Goal: Task Accomplishment & Management: Use online tool/utility

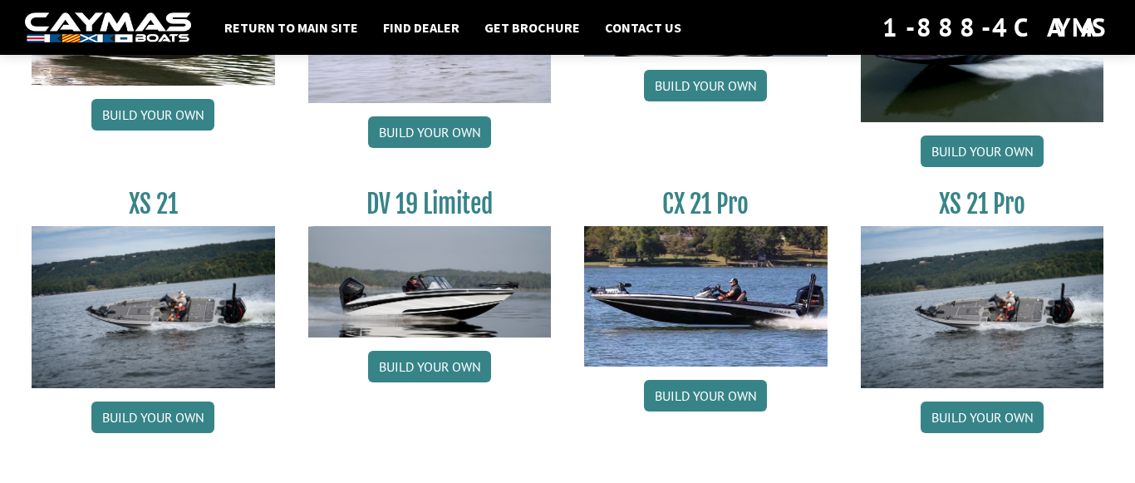
scroll to position [2158, 0]
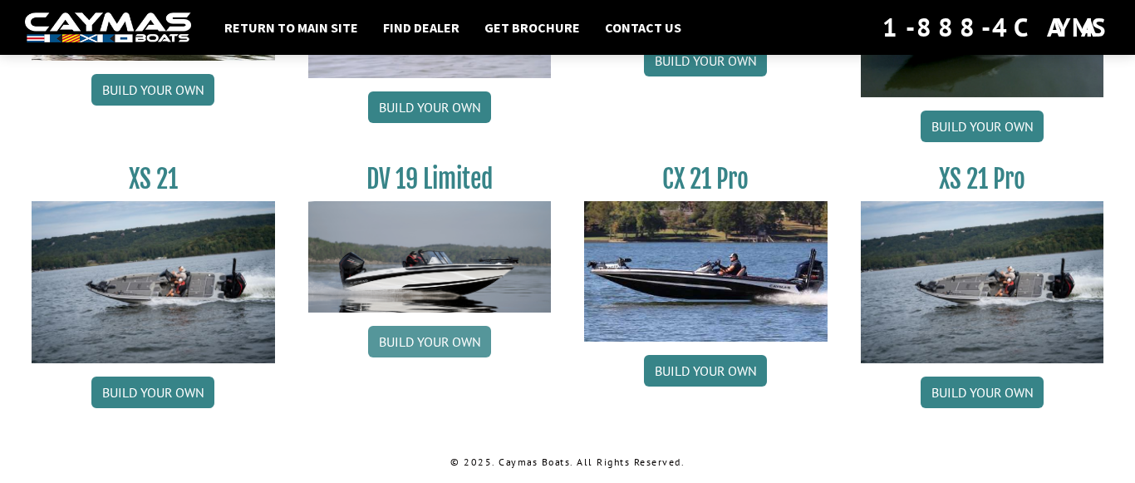
click at [431, 338] on link "Build your own" at bounding box center [429, 342] width 123 height 32
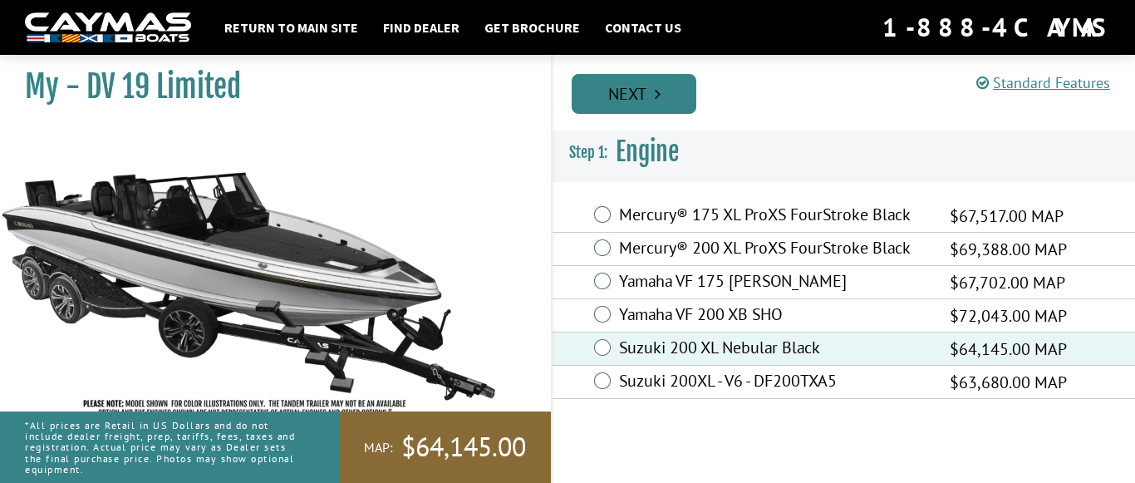
click at [619, 83] on link "Next" at bounding box center [633, 94] width 125 height 40
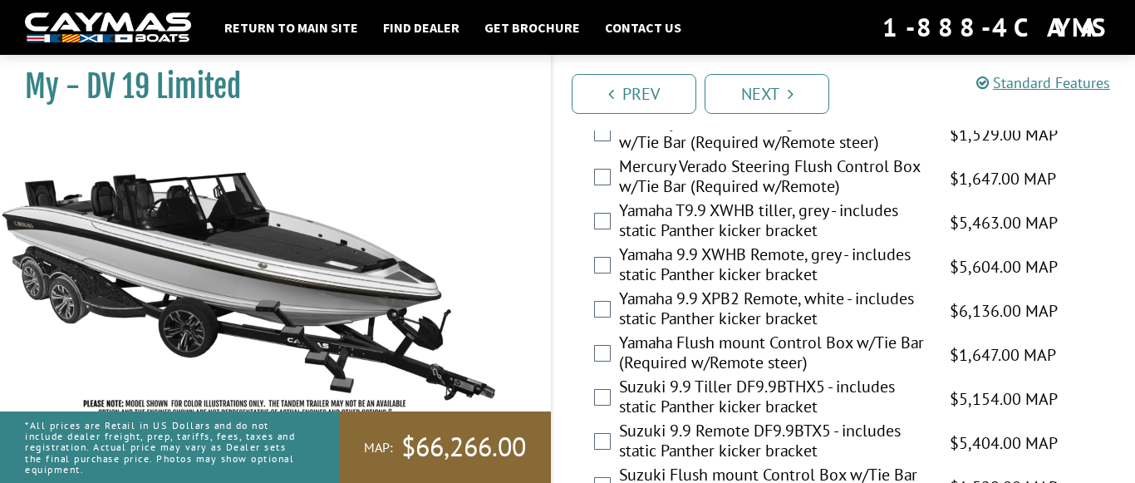
scroll to position [1877, 0]
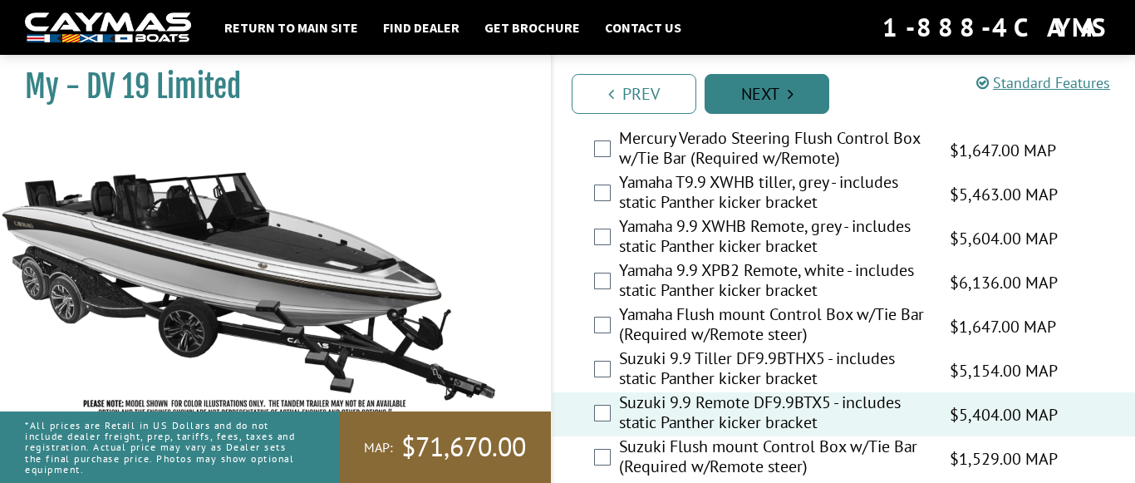
click at [772, 91] on link "Next" at bounding box center [766, 94] width 125 height 40
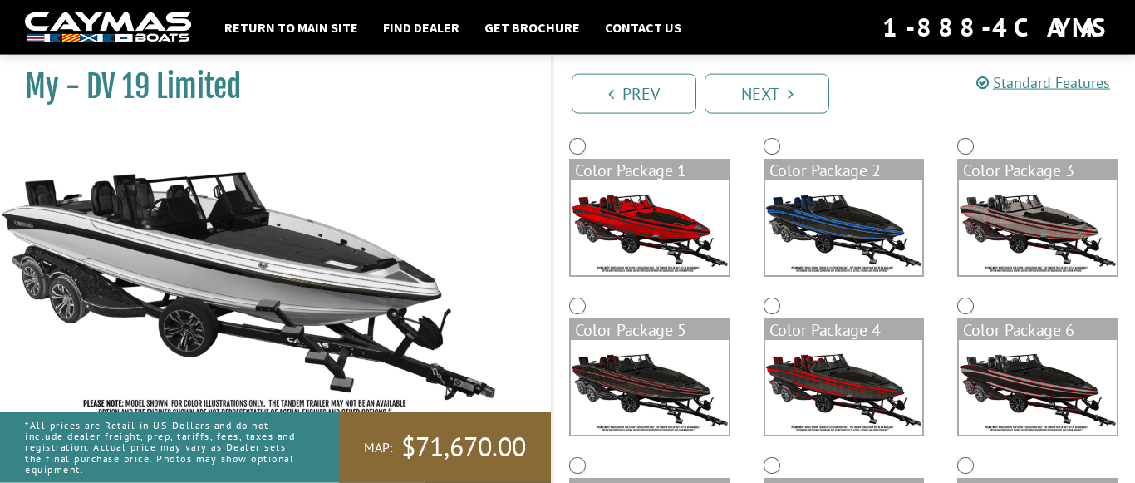
scroll to position [127, 0]
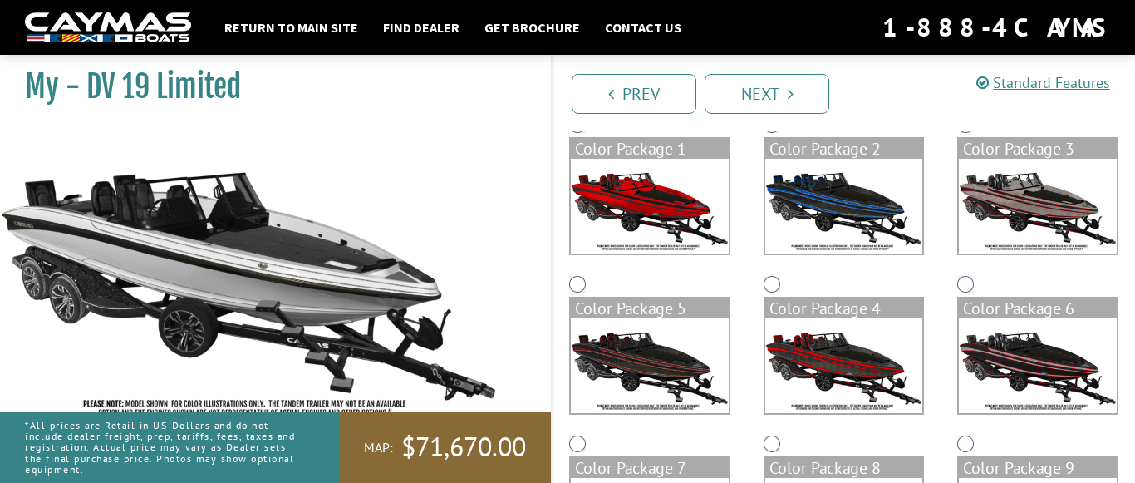
click at [657, 192] on img at bounding box center [650, 206] width 158 height 95
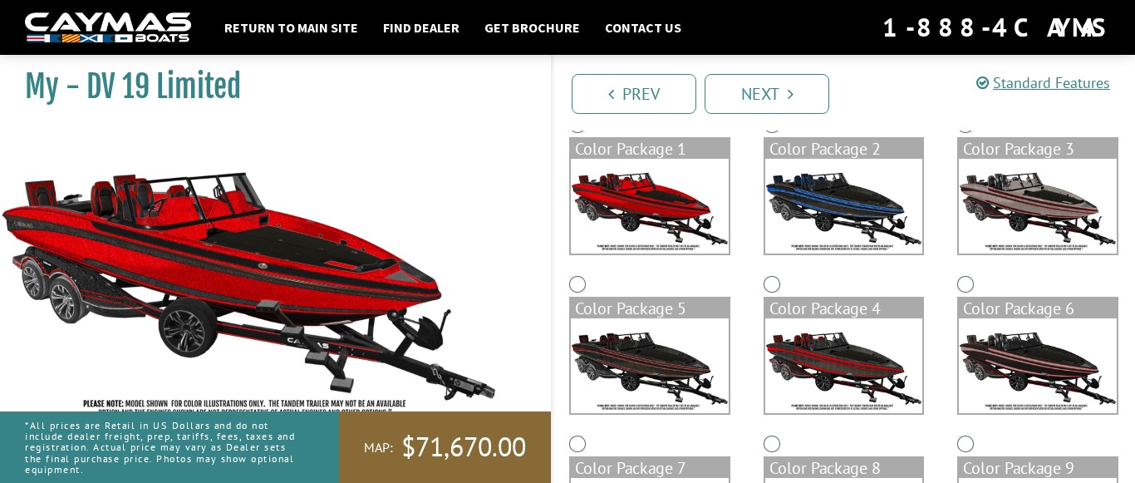
click at [841, 193] on img at bounding box center [844, 206] width 158 height 95
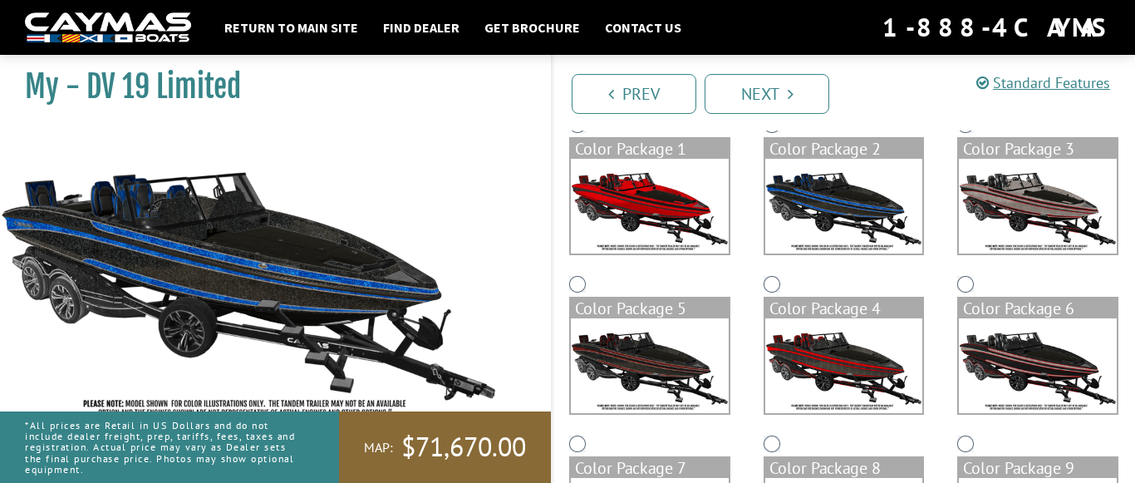
click at [1017, 184] on img at bounding box center [1037, 206] width 158 height 95
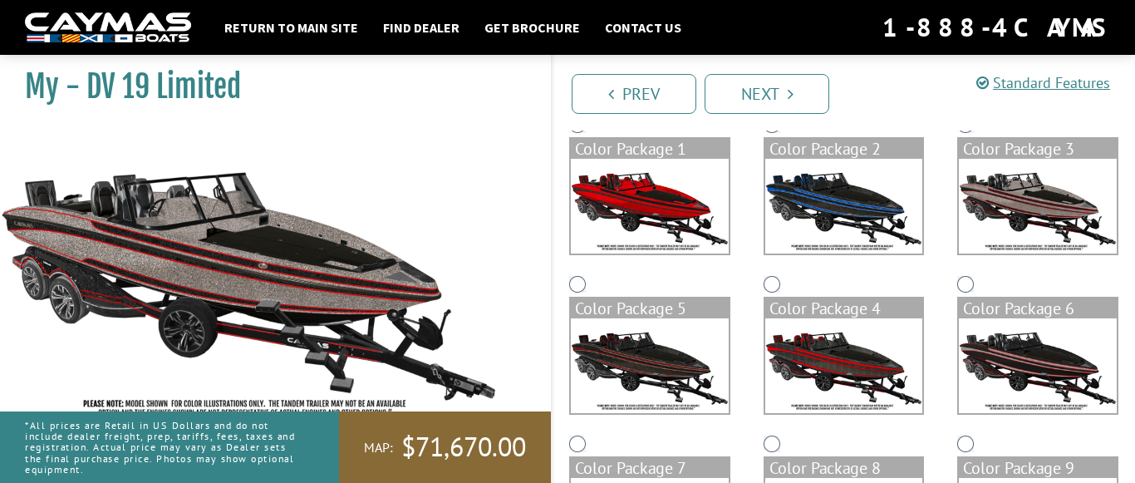
click at [678, 354] on img at bounding box center [650, 365] width 158 height 95
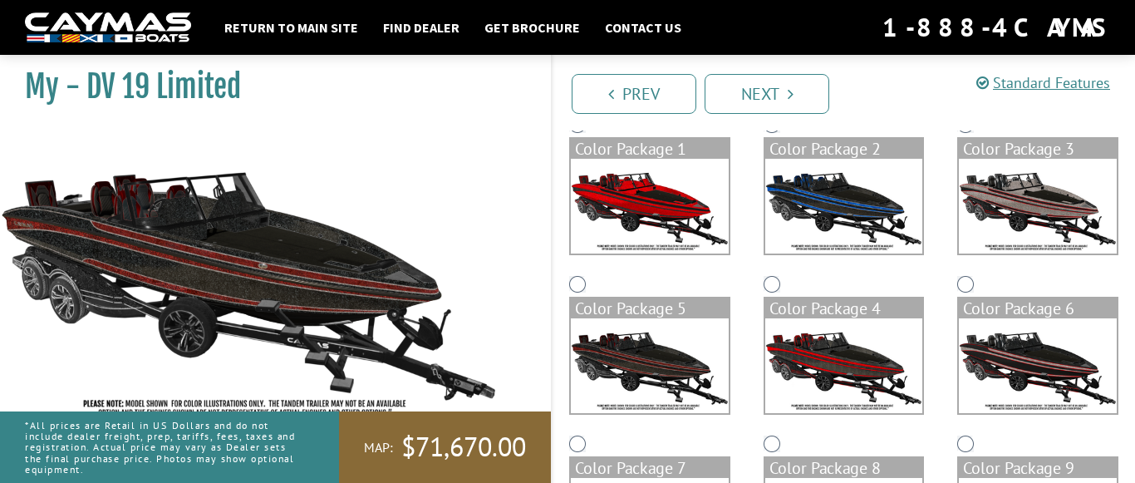
click at [839, 349] on img at bounding box center [844, 365] width 158 height 95
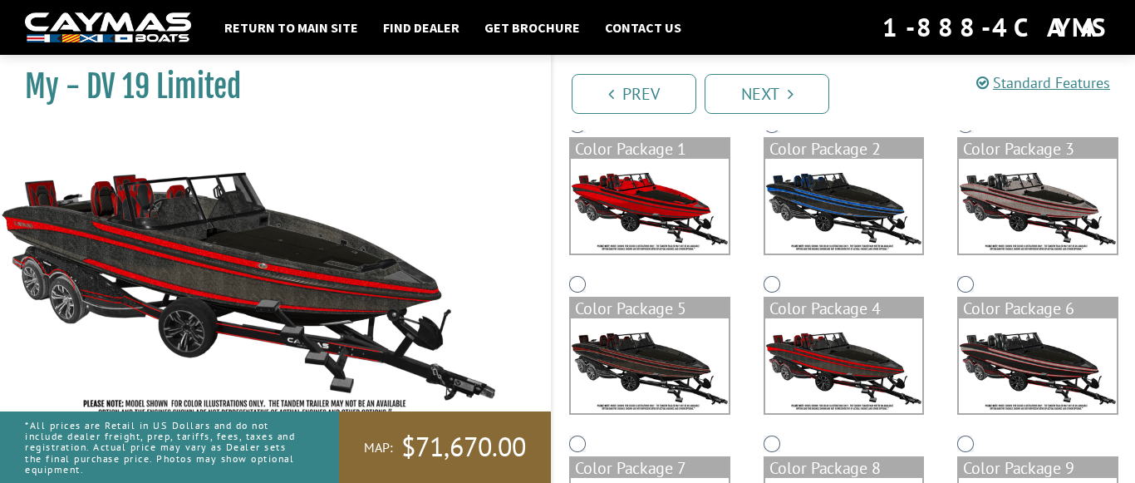
click at [1004, 335] on img at bounding box center [1037, 365] width 158 height 95
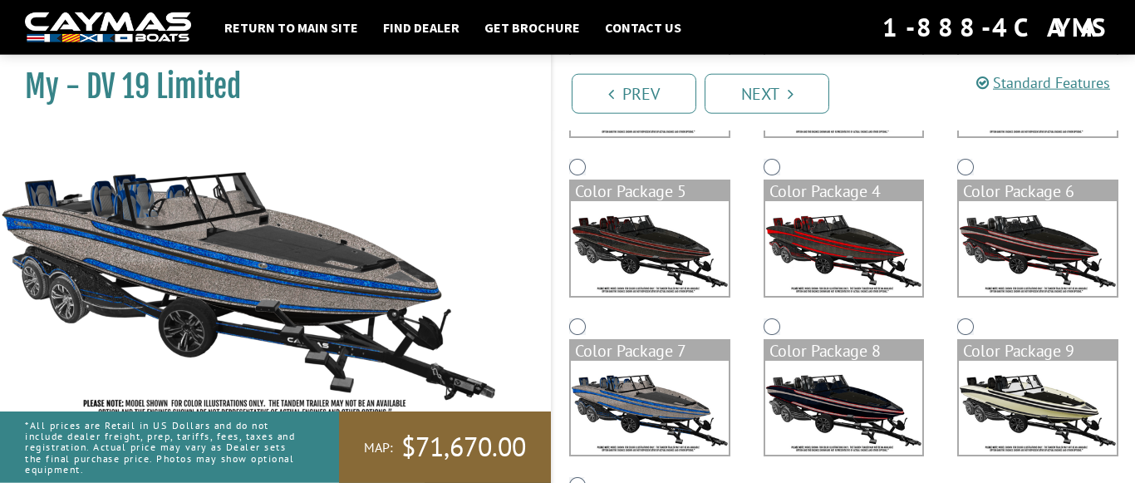
scroll to position [269, 0]
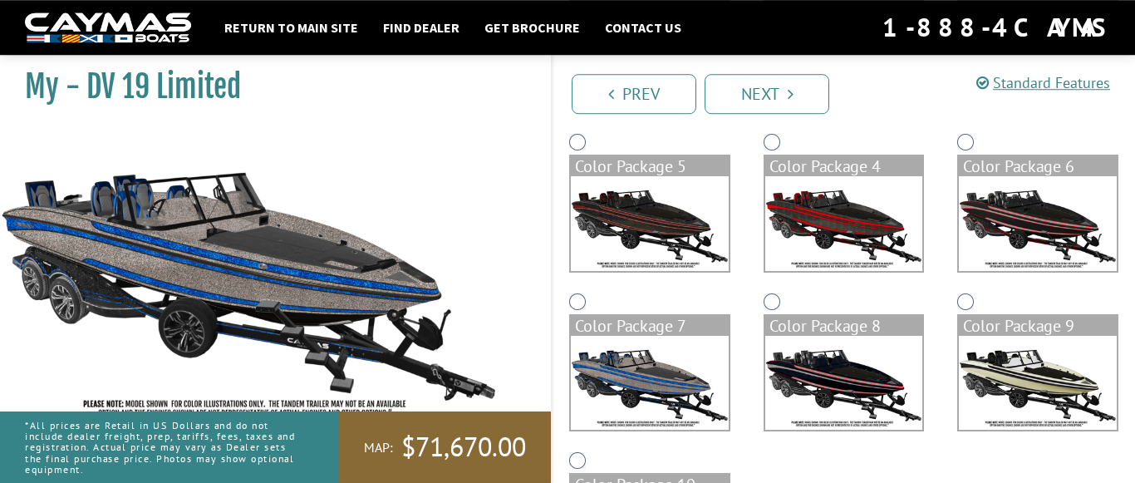
click at [1017, 364] on img at bounding box center [1037, 383] width 158 height 95
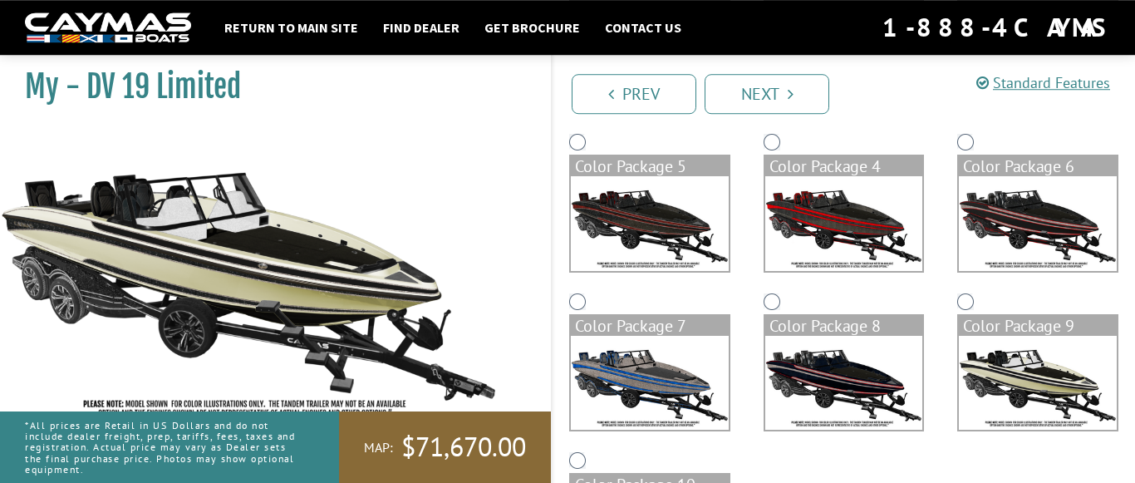
click at [654, 367] on img at bounding box center [650, 383] width 158 height 95
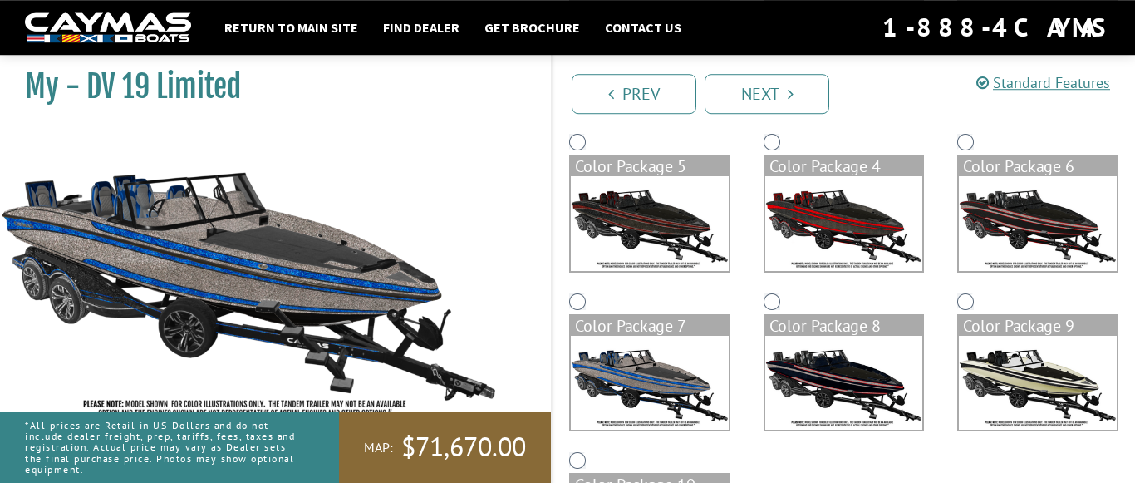
click at [992, 385] on img at bounding box center [1037, 383] width 158 height 95
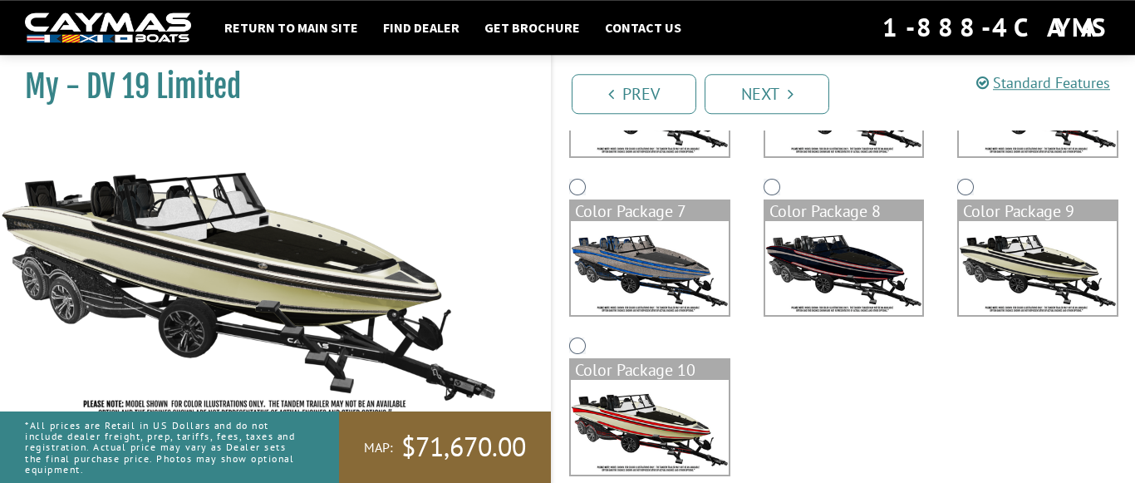
scroll to position [409, 0]
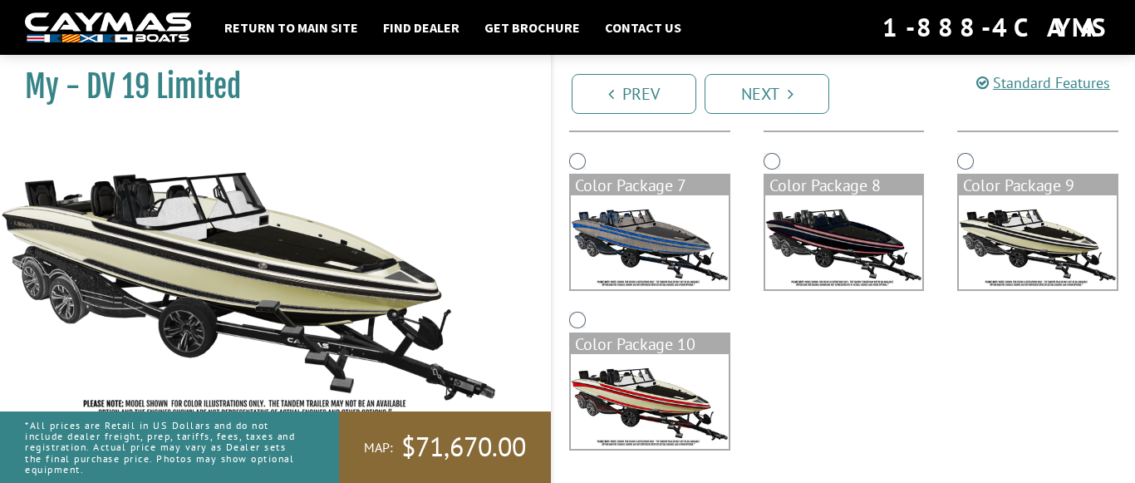
click at [662, 392] on img at bounding box center [650, 401] width 158 height 95
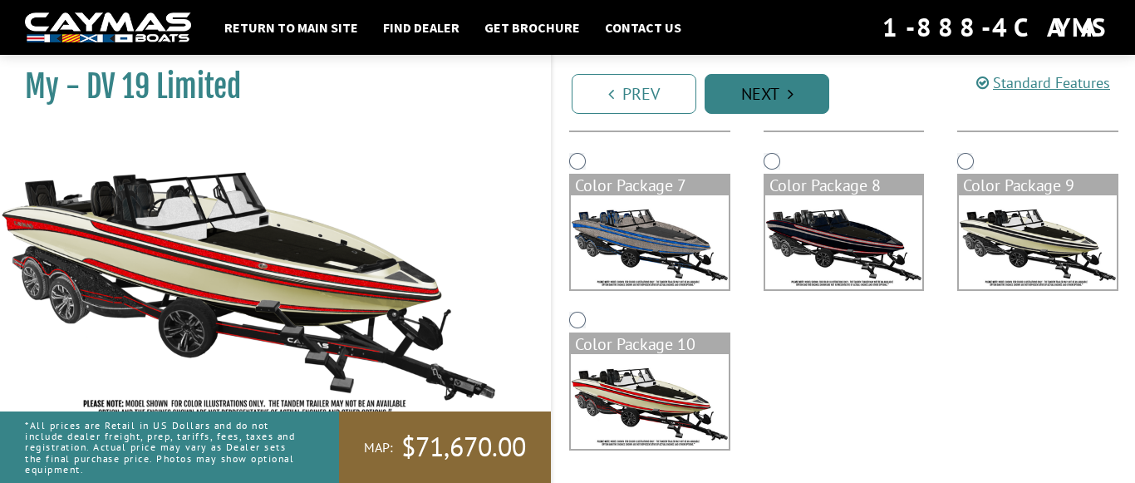
click at [790, 86] on icon "Pagination" at bounding box center [790, 94] width 6 height 17
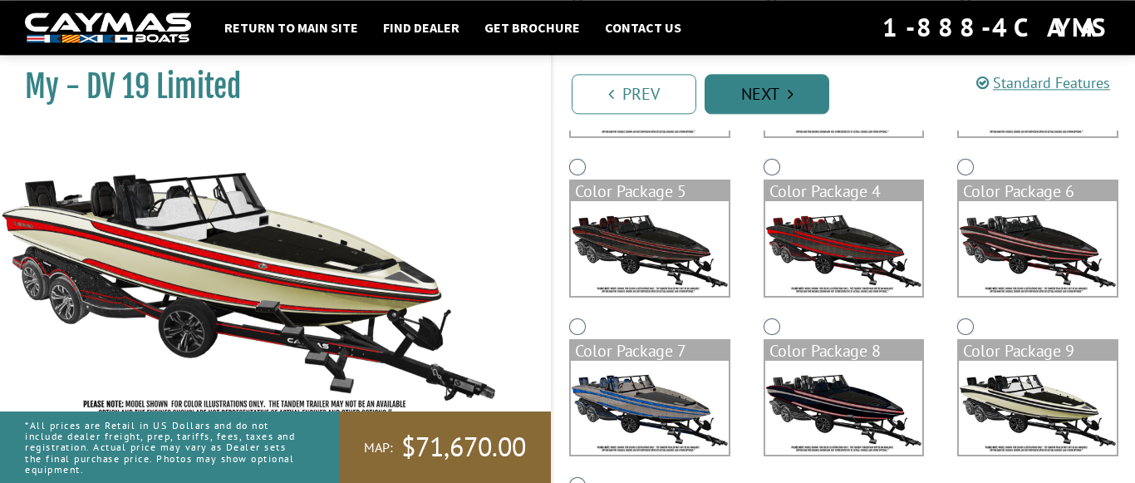
scroll to position [243, 0]
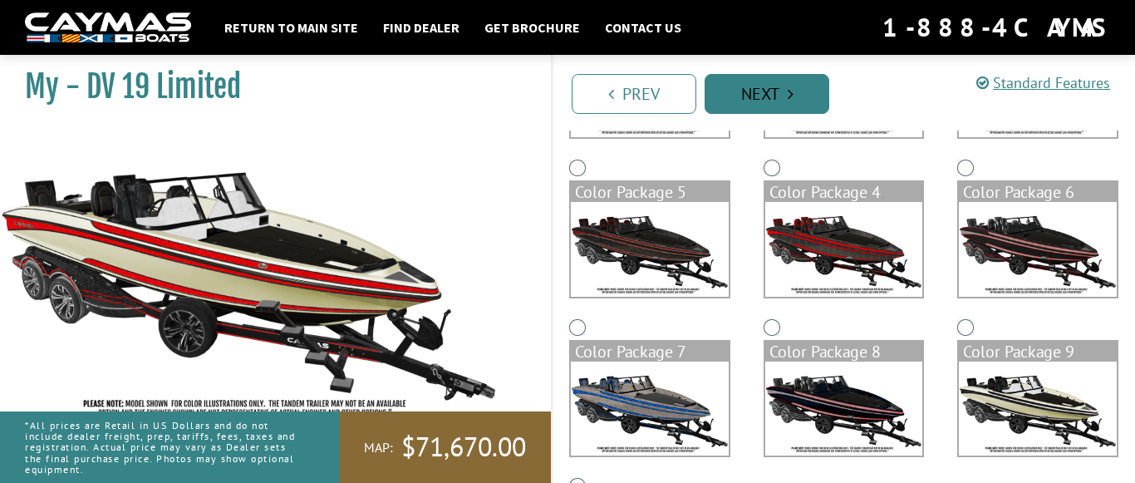
click at [790, 86] on icon "Pagination" at bounding box center [790, 94] width 6 height 17
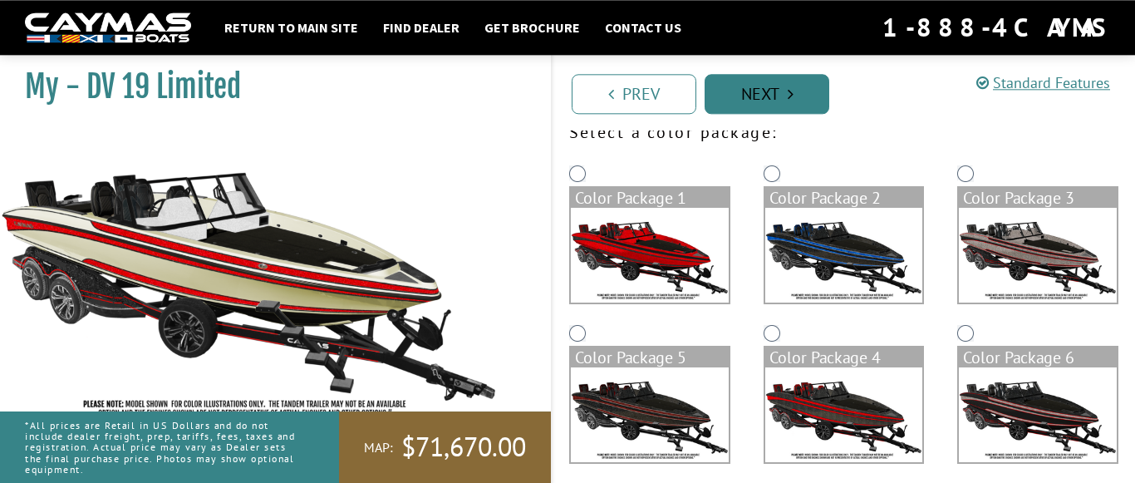
scroll to position [77, 0]
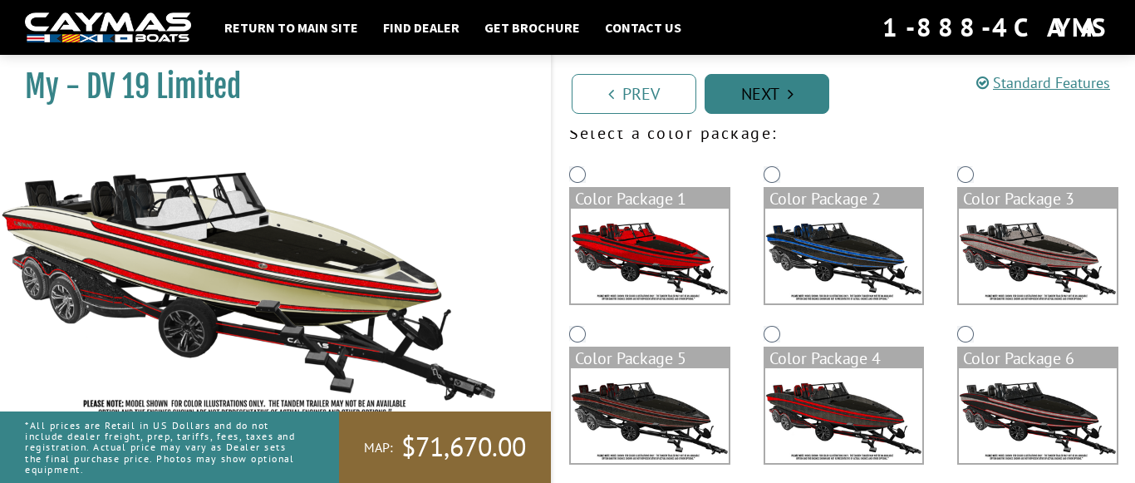
click at [763, 87] on link "Next" at bounding box center [766, 94] width 125 height 40
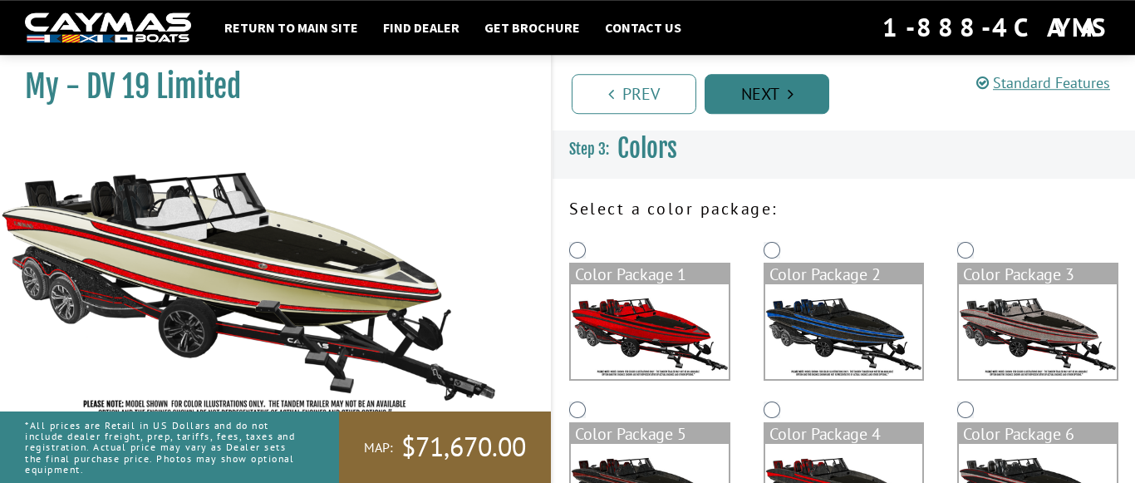
scroll to position [0, 0]
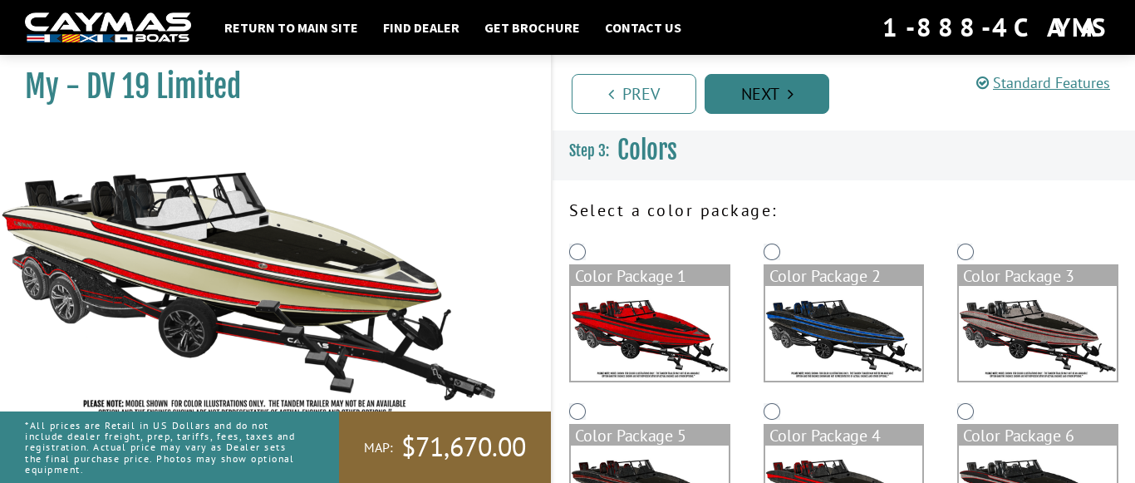
click at [763, 87] on link "Next" at bounding box center [766, 94] width 125 height 40
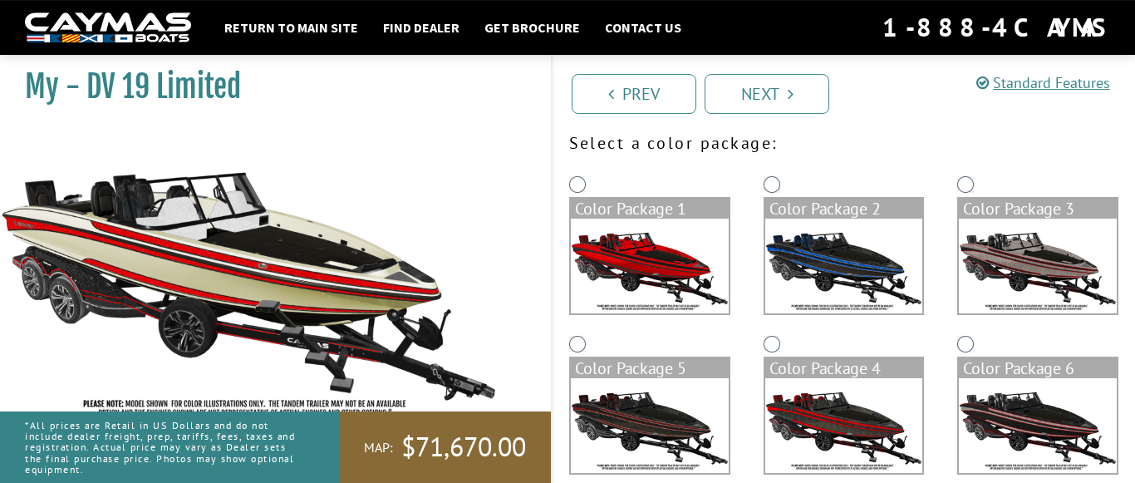
scroll to position [115, 0]
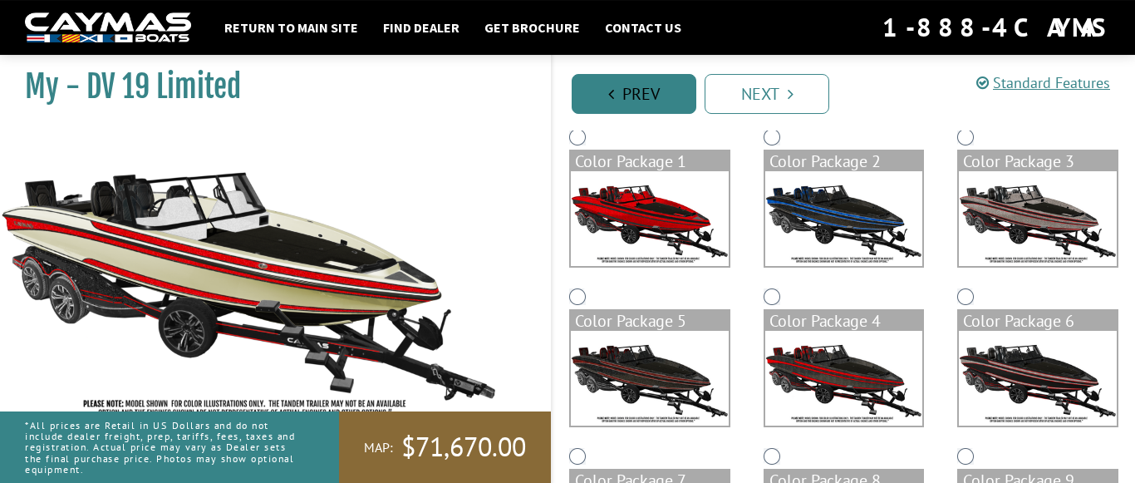
click at [630, 88] on link "Prev" at bounding box center [633, 94] width 125 height 40
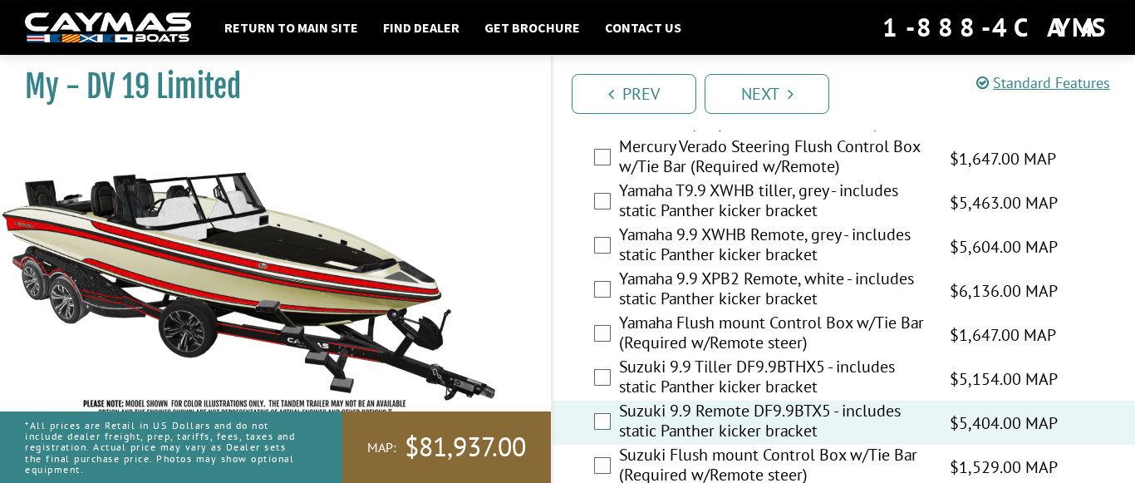
scroll to position [1877, 0]
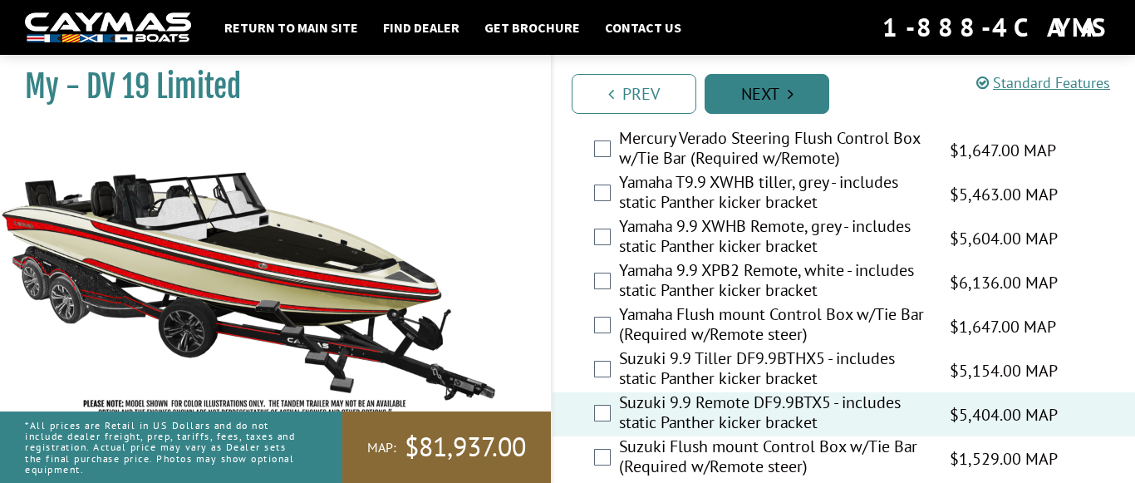
click at [775, 84] on link "Next" at bounding box center [766, 94] width 125 height 40
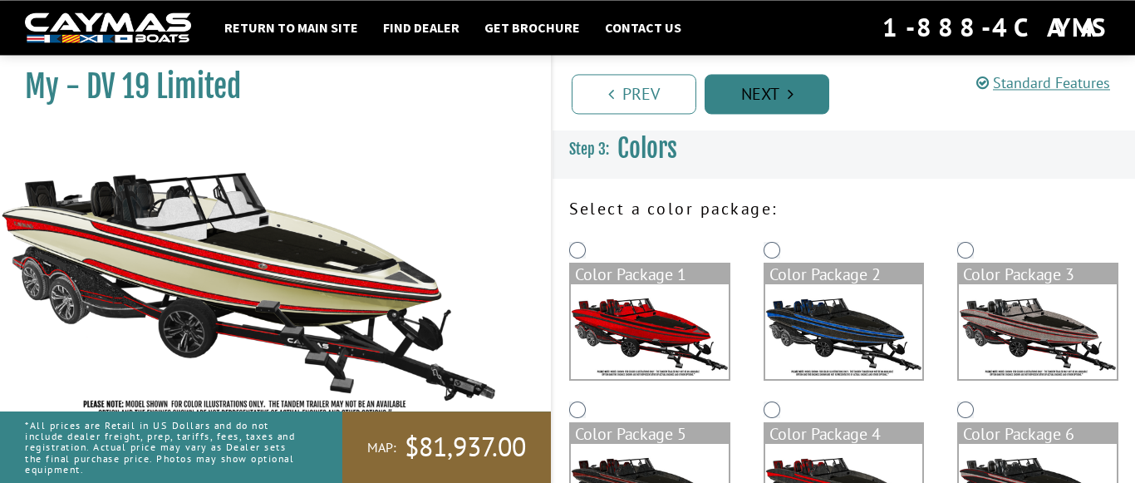
scroll to position [0, 0]
